Goal: Information Seeking & Learning: Learn about a topic

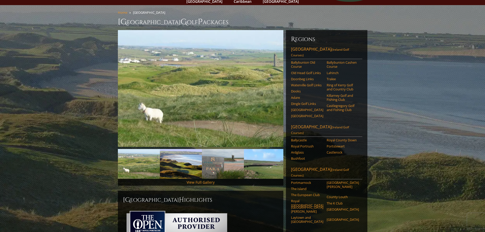
scroll to position [25, 0]
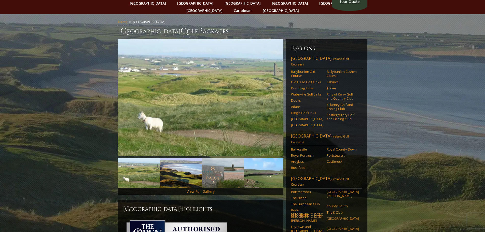
click at [299, 111] on link "Dingle Golf Links" at bounding box center [307, 113] width 32 height 4
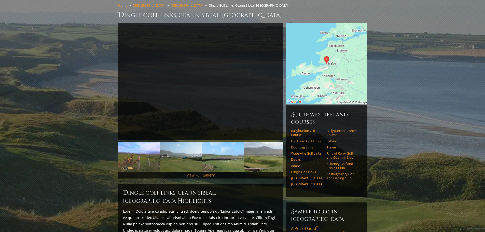
scroll to position [51, 0]
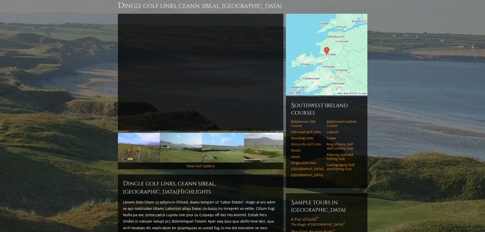
click at [308, 142] on link "Waterville Golf Links" at bounding box center [307, 144] width 32 height 4
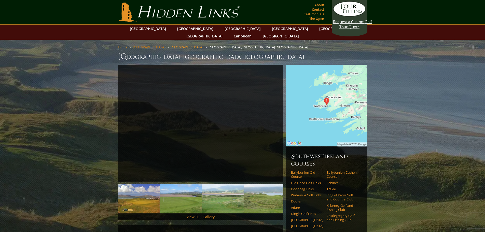
click at [139, 45] on link "[GEOGRAPHIC_DATA]" at bounding box center [149, 47] width 32 height 5
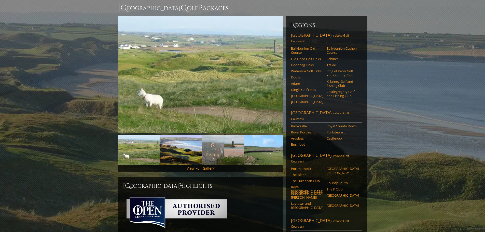
scroll to position [51, 0]
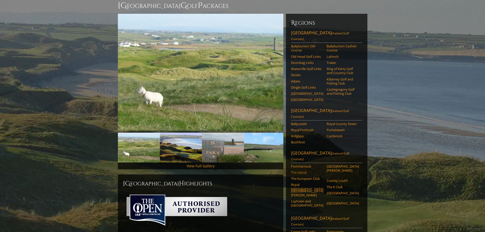
click at [308, 170] on link "The Island" at bounding box center [307, 172] width 32 height 4
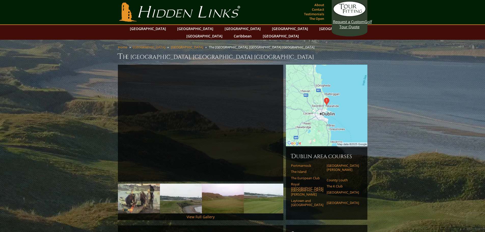
click at [139, 45] on link "[GEOGRAPHIC_DATA]" at bounding box center [149, 47] width 32 height 5
